Goal: Register for event/course

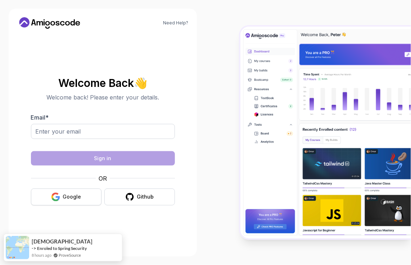
click at [65, 194] on div "Google" at bounding box center [72, 196] width 18 height 7
click at [68, 195] on div "Google" at bounding box center [72, 196] width 18 height 7
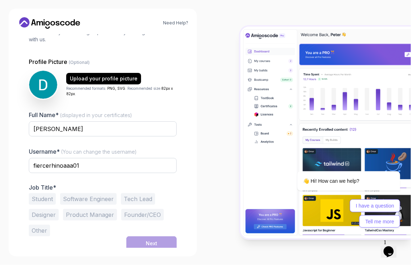
scroll to position [57, 0]
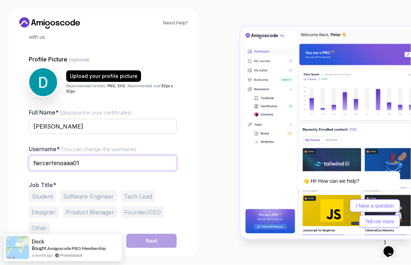
click at [100, 160] on input "fiercerhinoaaa01" at bounding box center [103, 163] width 148 height 15
type input "f"
type input "Denzel"
click at [165, 183] on p "Job Title*" at bounding box center [103, 185] width 148 height 7
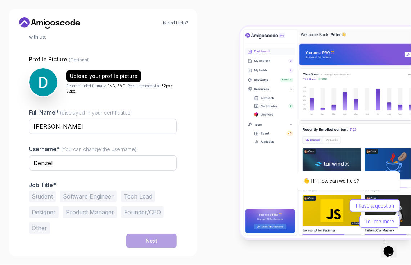
click at [45, 194] on button "Student" at bounding box center [42, 197] width 27 height 12
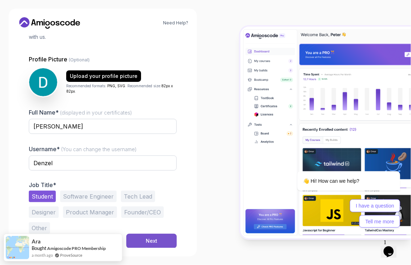
click at [151, 239] on div "Next" at bounding box center [152, 241] width 12 height 7
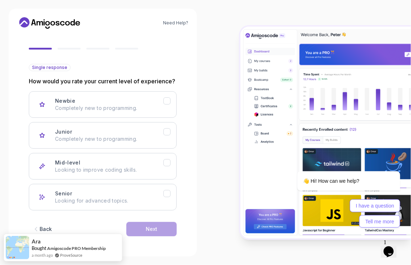
scroll to position [56, 0]
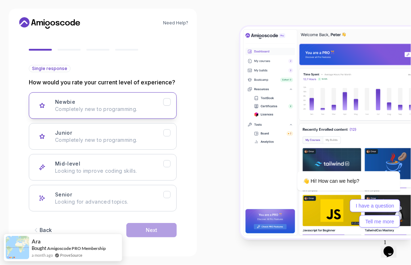
click at [171, 103] on button "Newbie Completely new to programming." at bounding box center [103, 105] width 148 height 27
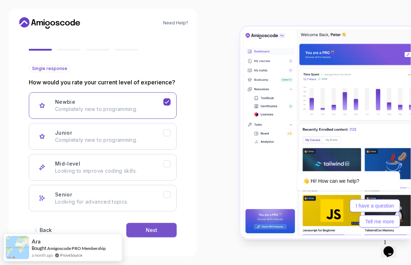
click at [155, 228] on div "Next" at bounding box center [152, 230] width 12 height 7
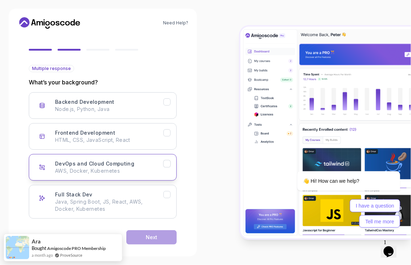
click at [165, 165] on icon "DevOps and Cloud Computing" at bounding box center [167, 164] width 7 height 7
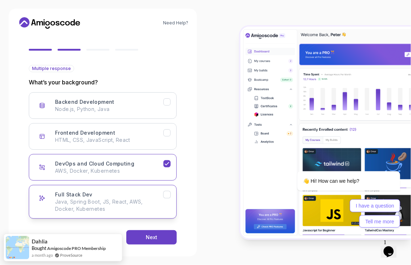
click at [163, 195] on div "Full Stack Dev" at bounding box center [167, 195] width 8 height 8
click at [150, 236] on div "Next" at bounding box center [152, 237] width 12 height 7
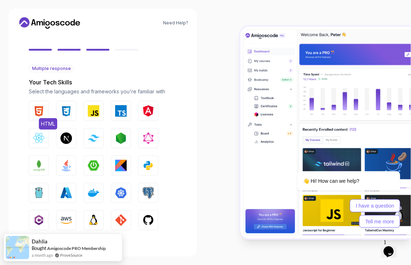
click at [40, 117] on button "HTML" at bounding box center [39, 111] width 20 height 20
click at [63, 115] on img "button" at bounding box center [66, 111] width 12 height 12
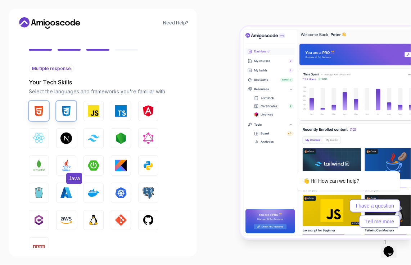
click at [70, 162] on img "button" at bounding box center [66, 166] width 12 height 12
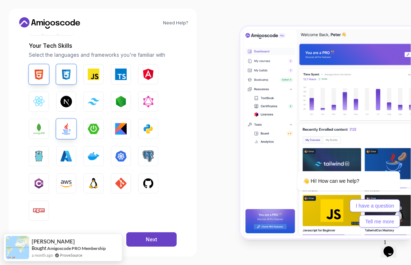
scroll to position [103, 0]
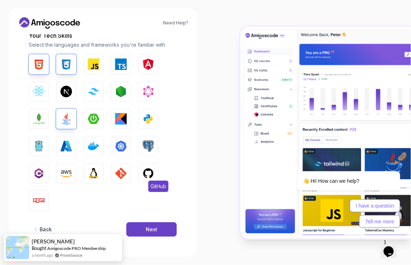
click at [147, 177] on img "button" at bounding box center [148, 174] width 12 height 12
click at [122, 175] on img "button" at bounding box center [121, 174] width 12 height 12
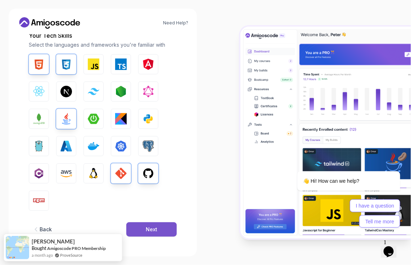
click at [147, 228] on div "Next" at bounding box center [152, 229] width 12 height 7
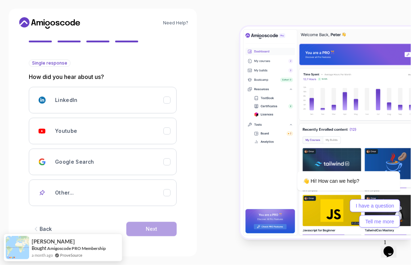
scroll to position [60, 0]
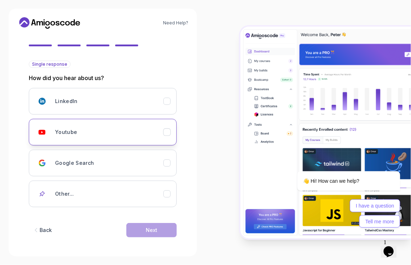
click at [116, 137] on div "Youtube" at bounding box center [109, 132] width 108 height 14
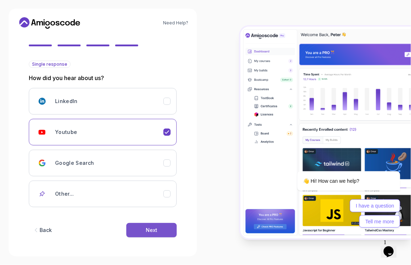
click at [148, 228] on div "Next" at bounding box center [152, 230] width 12 height 7
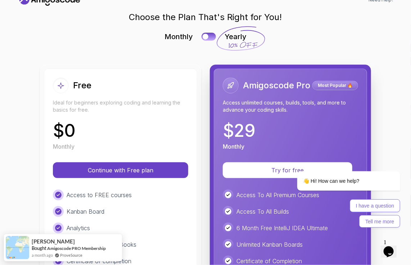
scroll to position [108, 0]
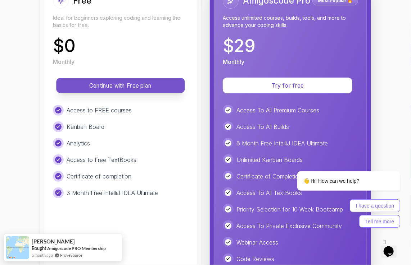
click at [150, 88] on p "Continue with Free plan" at bounding box center [120, 86] width 112 height 8
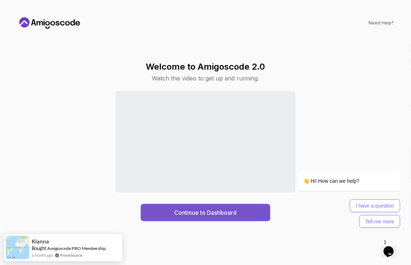
click at [257, 210] on button "Continue to Dashboard" at bounding box center [205, 212] width 129 height 17
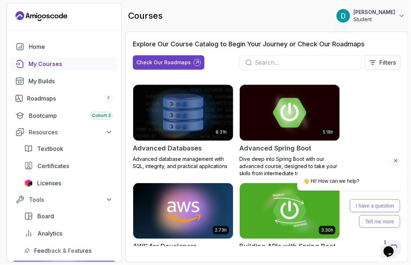
click at [396, 159] on icon "Chat attention grabber" at bounding box center [395, 160] width 6 height 6
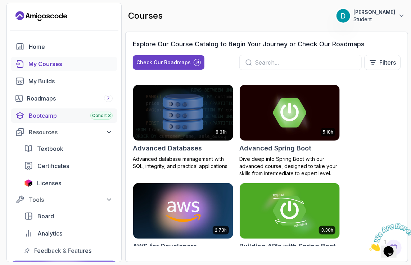
drag, startPoint x: 62, startPoint y: 114, endPoint x: 59, endPoint y: 118, distance: 4.1
click at [62, 114] on div "Bootcamp Cohort 3" at bounding box center [71, 115] width 84 height 9
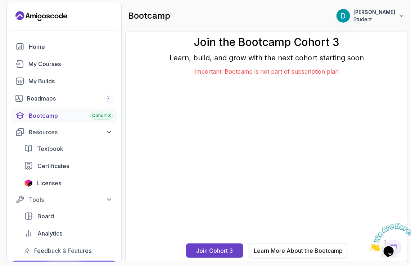
click at [285, 249] on div "Learn More About the Bootcamp" at bounding box center [297, 251] width 89 height 9
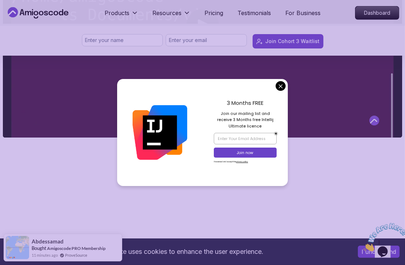
scroll to position [575, 0]
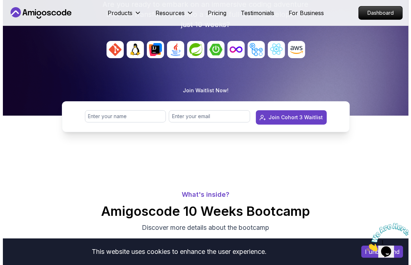
scroll to position [0, 0]
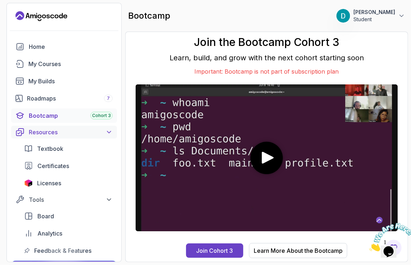
click at [31, 129] on div "Resources" at bounding box center [71, 132] width 84 height 9
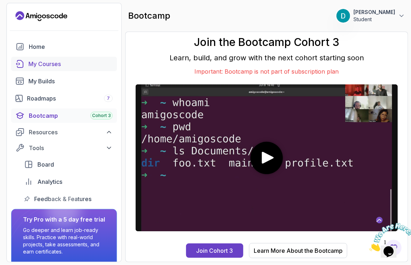
click at [55, 63] on div "My Courses" at bounding box center [70, 64] width 84 height 9
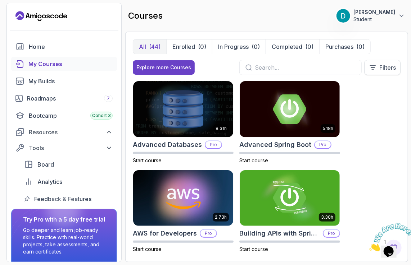
click at [379, 69] on p "Filters" at bounding box center [387, 67] width 17 height 9
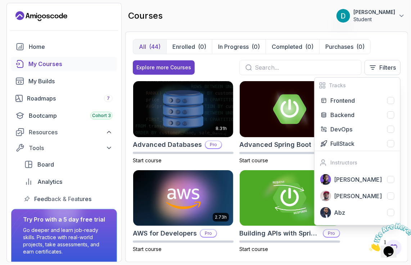
click at [374, 44] on div "All (44) Enrolled (0) In Progress (0) Completed (0) Purchases (0)" at bounding box center [267, 46] width 268 height 15
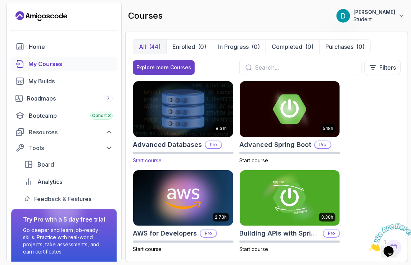
click at [189, 124] on img at bounding box center [183, 109] width 105 height 59
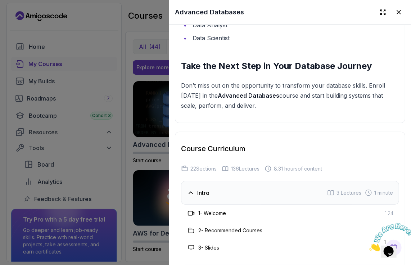
scroll to position [1151, 0]
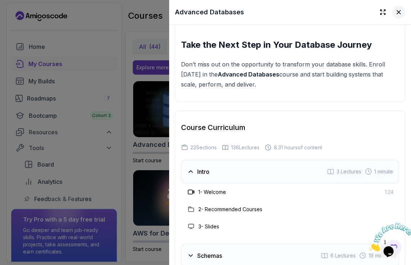
click at [392, 10] on button at bounding box center [398, 12] width 13 height 13
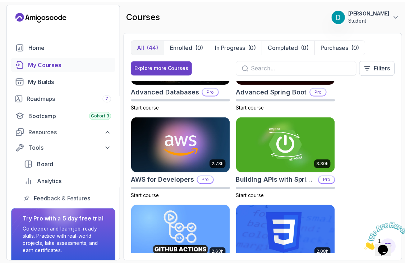
scroll to position [0, 0]
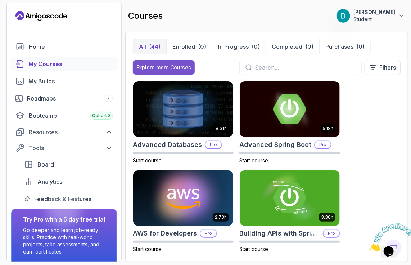
click at [161, 63] on button "Explore more Courses" at bounding box center [164, 67] width 62 height 14
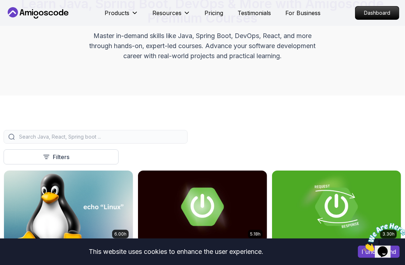
scroll to position [72, 0]
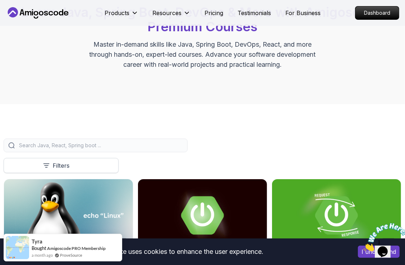
click at [105, 167] on button "Filters" at bounding box center [61, 165] width 115 height 15
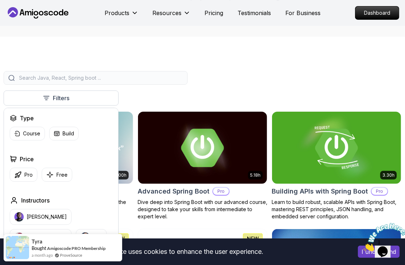
scroll to position [144, 0]
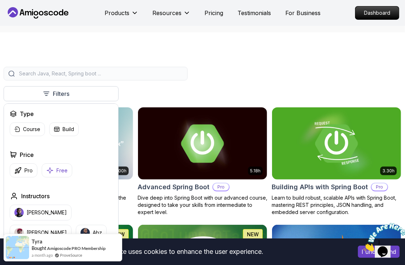
click at [57, 174] on button "Free" at bounding box center [57, 171] width 31 height 14
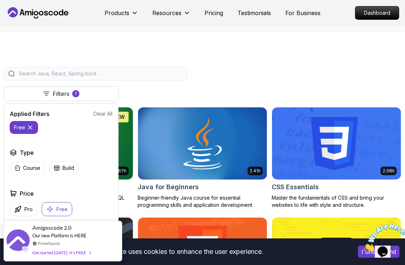
click at [242, 70] on div at bounding box center [203, 74] width 398 height 14
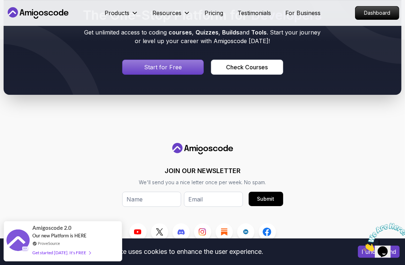
scroll to position [2028, 0]
